Goal: Task Accomplishment & Management: Manage account settings

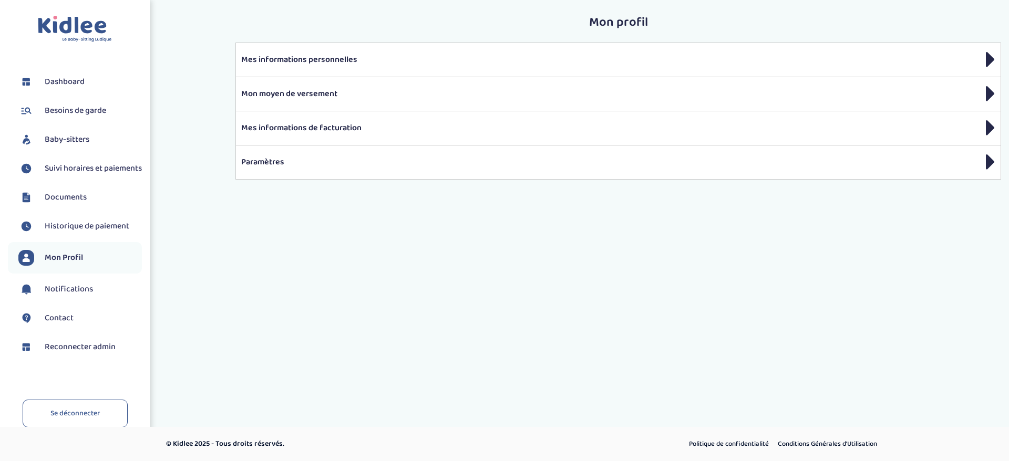
click at [75, 140] on span "Baby-sitters" at bounding box center [67, 139] width 45 height 13
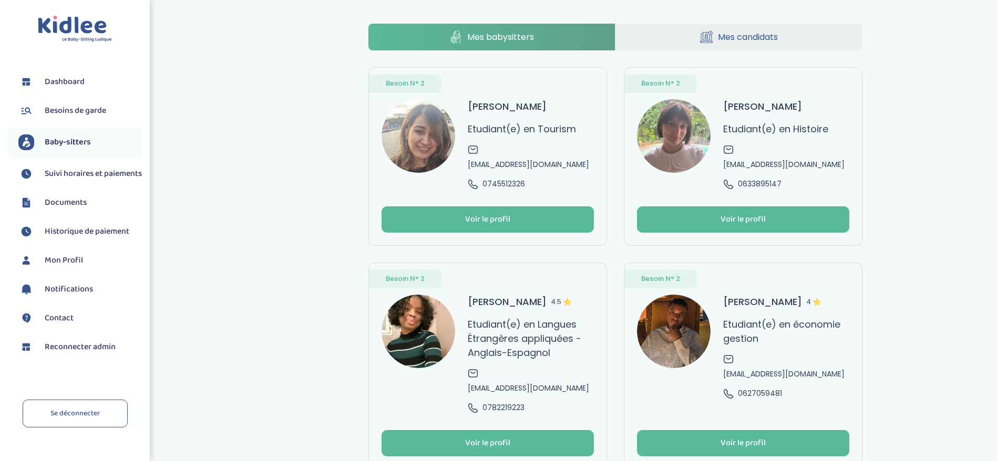
click at [576, 169] on div "[PERSON_NAME] Etudiant(e) en Tourism [EMAIL_ADDRESS][DOMAIN_NAME] 0745512326" at bounding box center [531, 144] width 126 height 90
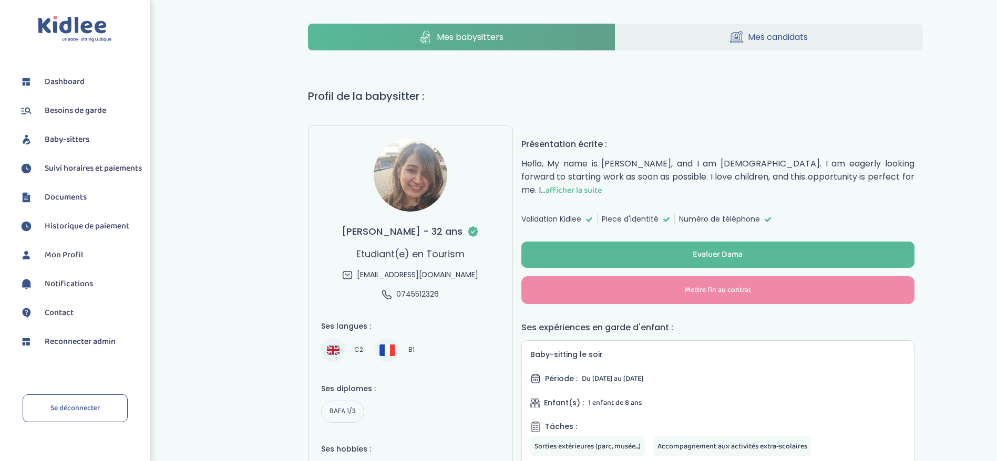
select select "J’ai rencontré un problème avec ce Babysitter"
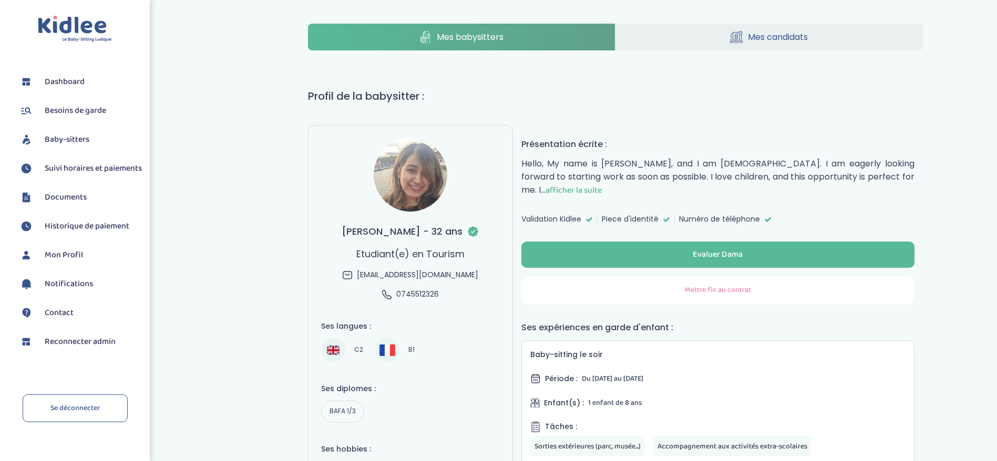
click at [716, 295] on span "Mettre fin au contrat" at bounding box center [718, 290] width 66 height 11
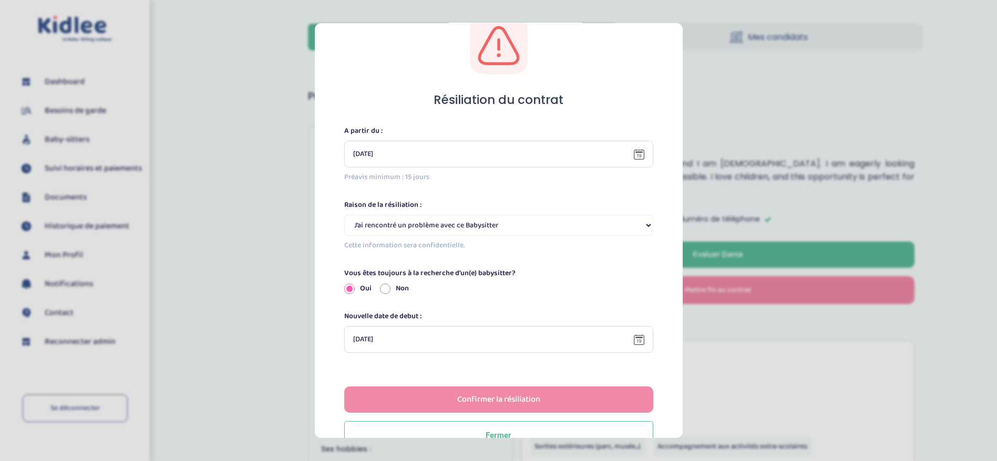
scroll to position [61, 0]
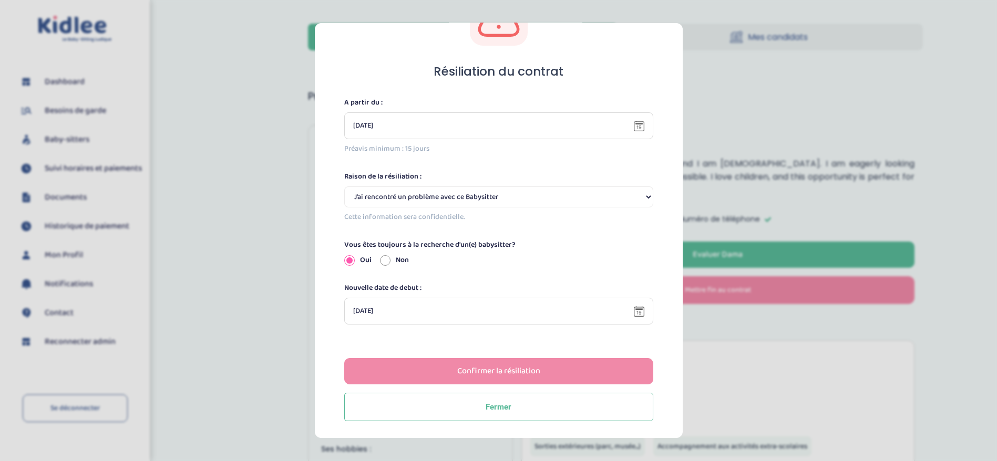
click at [384, 264] on input "Non" at bounding box center [385, 260] width 11 height 11
radio input "true"
radio input "false"
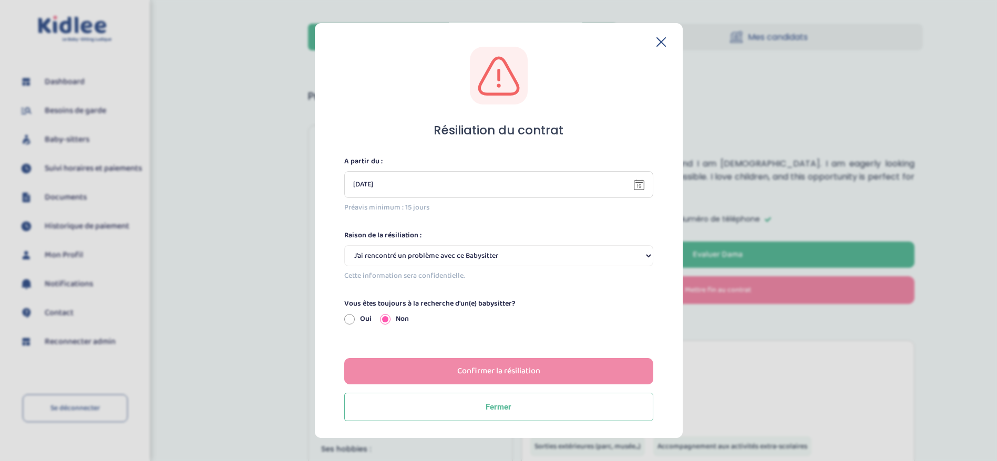
click at [476, 255] on select "Selectionne J’ai rencontré un problème avec ce Babysitter Ce Babysitter ne souh…" at bounding box center [498, 255] width 309 height 21
select select "Ce Babysitter ne souhaite plus garder mes enfants"
click at [344, 245] on select "Selectionne J’ai rencontré un problème avec ce Babysitter Ce Babysitter ne souh…" at bounding box center [498, 255] width 309 height 21
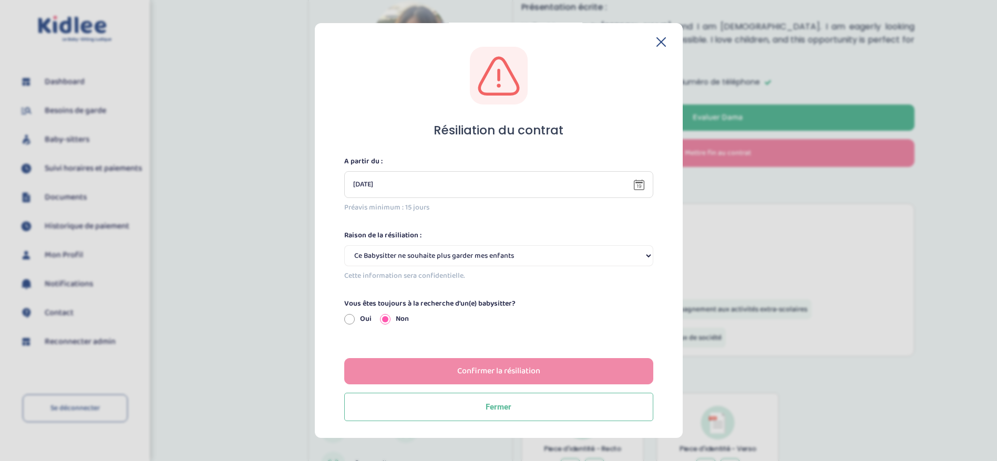
scroll to position [315, 0]
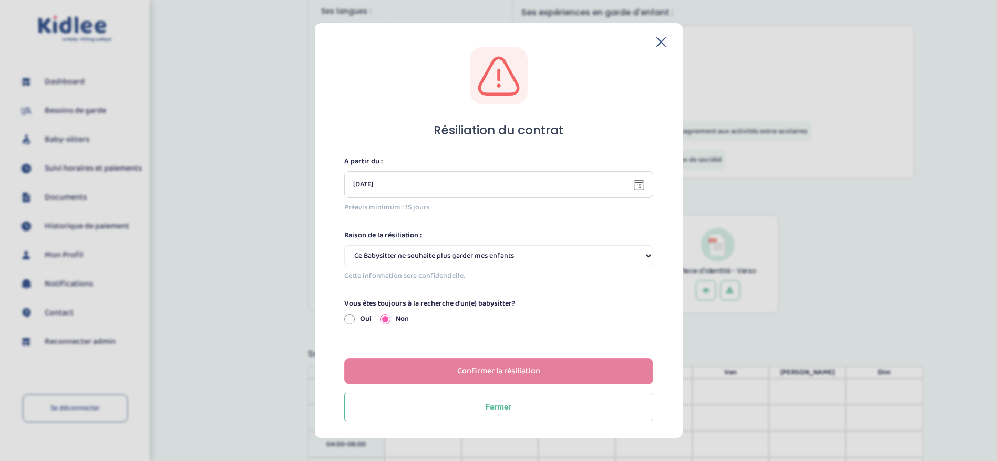
click at [534, 367] on div "Confirmer la résiliation" at bounding box center [498, 371] width 83 height 12
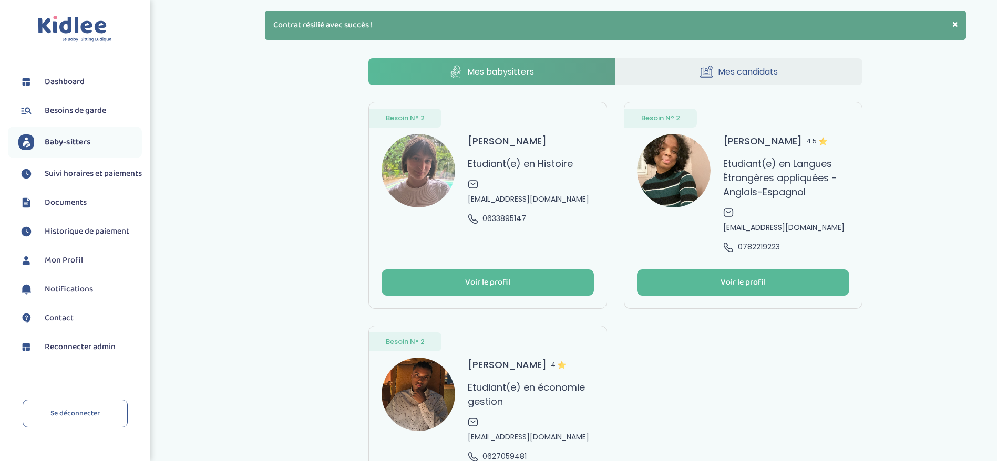
click at [80, 350] on span "Reconnecter admin" at bounding box center [80, 347] width 71 height 13
